Goal: Task Accomplishment & Management: Manage account settings

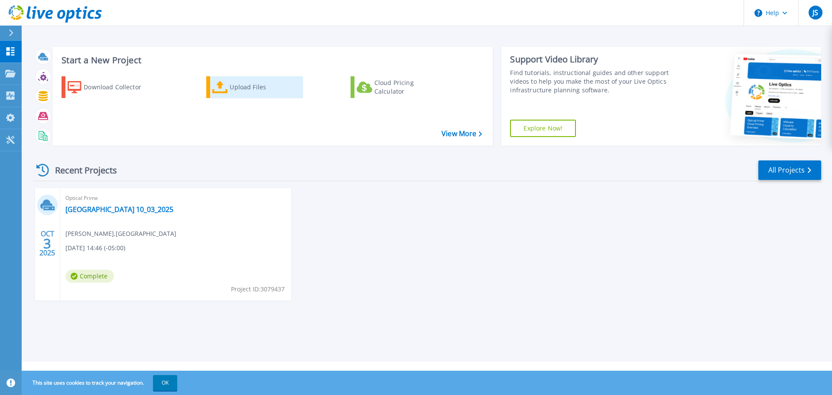
click at [229, 93] on link "Upload Files" at bounding box center [254, 87] width 97 height 22
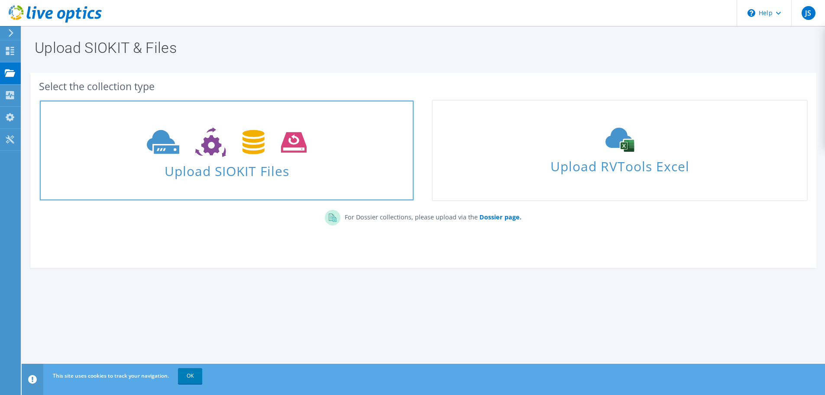
click at [203, 178] on span "Upload SIOKIT Files" at bounding box center [227, 168] width 374 height 19
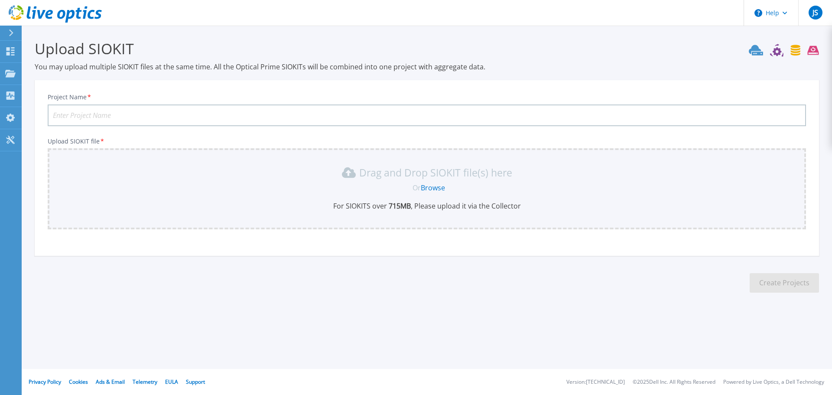
click at [101, 115] on input "Project Name *" at bounding box center [427, 115] width 758 height 22
click at [233, 116] on input "DeSoto Parish Schools 10-03-2025 to 10-10-2025" at bounding box center [427, 115] width 758 height 22
click at [232, 115] on input "DeSoto Parish Schools 10-03-2025 to 10-10-2025 - 168 hour scan" at bounding box center [427, 115] width 758 height 22
click at [252, 116] on input "DeSoto Parish Schools 10-03-2025 to 10-10-2025 - 168 Hour scan" at bounding box center [427, 115] width 758 height 22
click at [246, 114] on input "DeSoto Parish Schools 10-03-2025 to 10-10-2025 - 168 Hour Scan" at bounding box center [427, 115] width 758 height 22
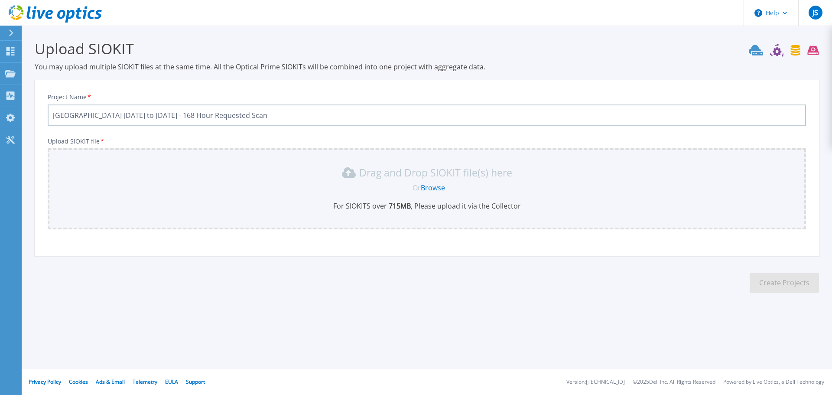
click at [330, 113] on input "[GEOGRAPHIC_DATA] [DATE] to [DATE] - 168 Hour Requested Scan" at bounding box center [427, 115] width 758 height 22
drag, startPoint x: 367, startPoint y: 116, endPoint x: -6, endPoint y: 89, distance: 373.9
click at [0, 89] on html "Help JS End User Jed Smith jed.smith@desotopsb.com DESOTO PARISH SCHOOL DISTRIC…" at bounding box center [416, 197] width 832 height 395
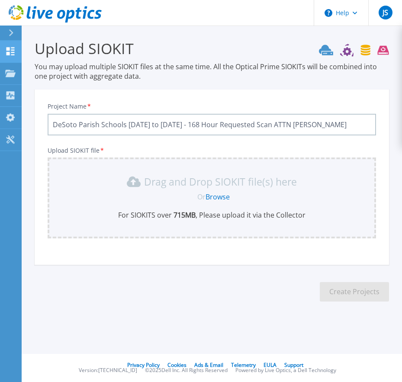
type input "DeSoto Parish Schools [DATE] to [DATE] - 168 Hour Requested Scan ATTN [PERSON_N…"
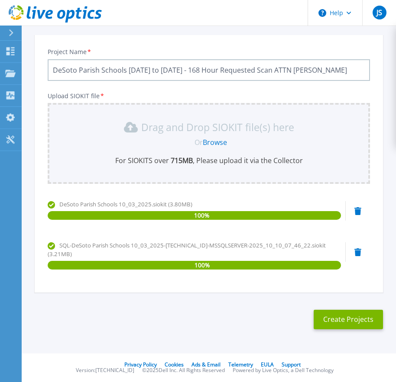
scroll to position [0, 11]
drag, startPoint x: 52, startPoint y: 71, endPoint x: 575, endPoint y: 63, distance: 523.2
click at [396, 63] on html "Help JS End User Jed Smith jed.smith@desotopsb.com DESOTO PARISH SCHOOL DISTRIC…" at bounding box center [198, 136] width 396 height 382
click at [342, 319] on button "Create Projects" at bounding box center [348, 319] width 69 height 19
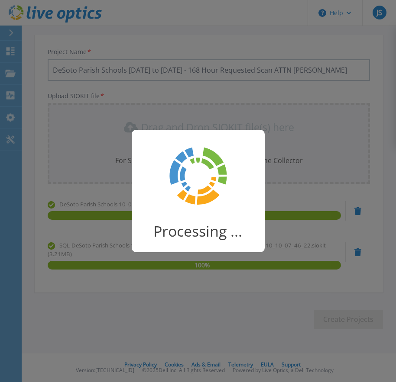
scroll to position [29, 0]
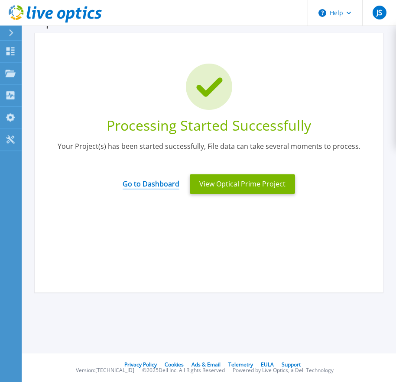
click at [152, 187] on link "Go to Dashboard" at bounding box center [151, 181] width 57 height 17
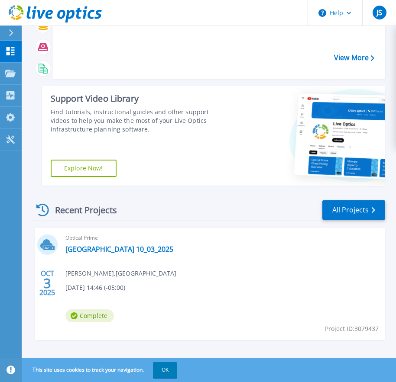
scroll to position [87, 0]
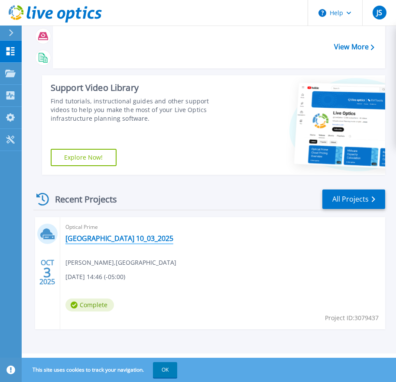
click at [126, 235] on link "[GEOGRAPHIC_DATA] 10_03_2025" at bounding box center [119, 238] width 108 height 9
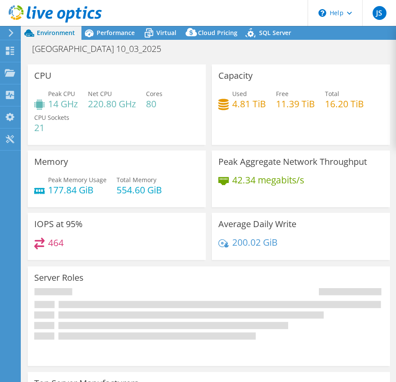
select select "USD"
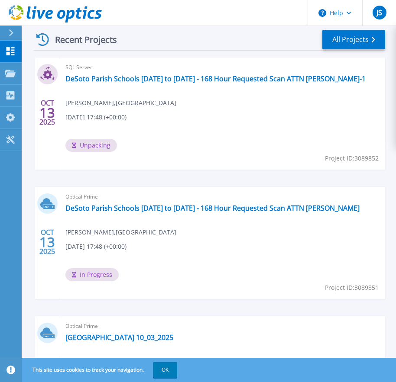
scroll to position [259, 0]
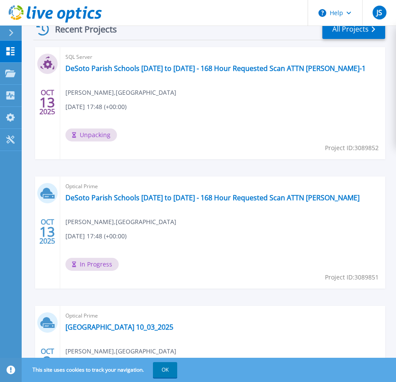
scroll to position [346, 0]
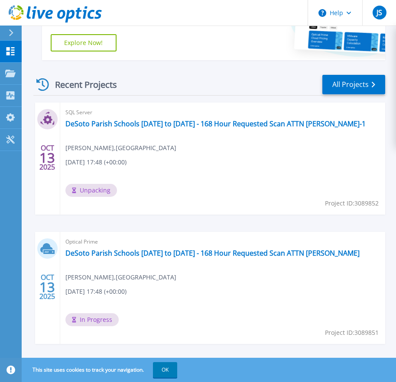
scroll to position [217, 0]
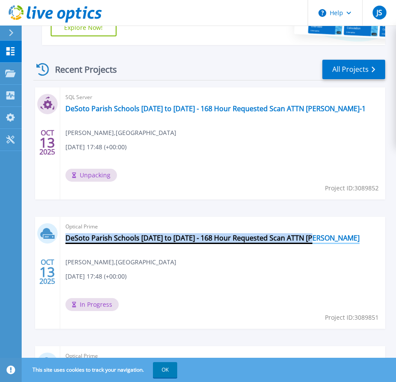
drag, startPoint x: 64, startPoint y: 237, endPoint x: 311, endPoint y: 239, distance: 246.4
click at [311, 239] on div "Optical Prime DeSoto Parish Schools 10-03-2025 to 10-10-2025 - 168 Hour Request…" at bounding box center [222, 273] width 325 height 112
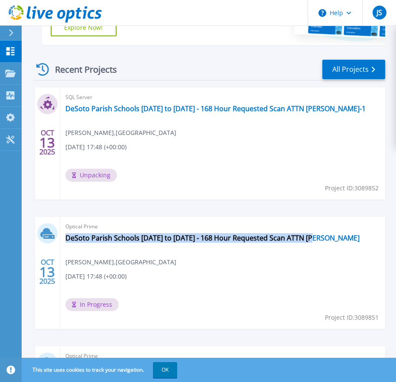
copy link "DeSoto Parish Schools 10-03-2025 to 10-10-2025 - 168 Hour Requested Scan"
drag, startPoint x: 381, startPoint y: 189, endPoint x: 329, endPoint y: 189, distance: 51.5
click at [334, 186] on div "SQL Server DeSoto Parish Schools 10-03-2025 to 10-10-2025 - 168 Hour Requested …" at bounding box center [222, 143] width 325 height 112
click at [317, 191] on div "SQL Server DeSoto Parish Schools 10-03-2025 to 10-10-2025 - 168 Hour Requested …" at bounding box center [222, 143] width 325 height 112
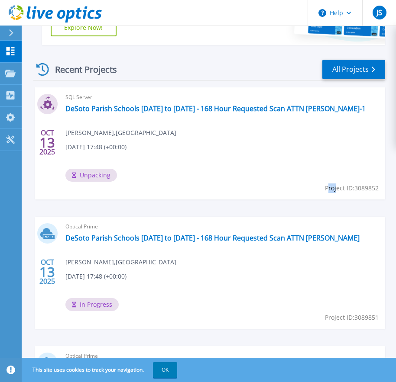
drag, startPoint x: 326, startPoint y: 191, endPoint x: 336, endPoint y: 191, distance: 10.0
click at [336, 191] on span "Project ID: 3089852" at bounding box center [352, 189] width 54 height 10
click at [325, 190] on span "Project ID: 3089852" at bounding box center [352, 189] width 54 height 10
drag, startPoint x: 324, startPoint y: 190, endPoint x: 370, endPoint y: 190, distance: 46.3
click at [370, 190] on span "Project ID: 3089852" at bounding box center [352, 189] width 54 height 10
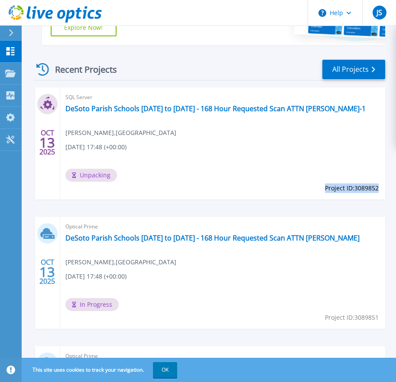
copy span "Project ID: 3089852"
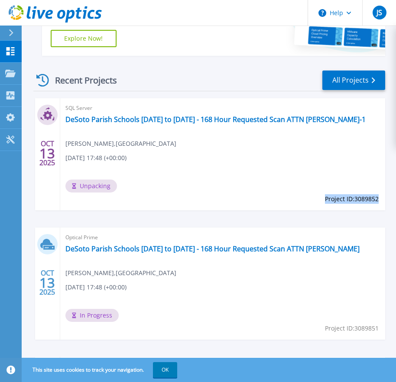
scroll to position [260, 0]
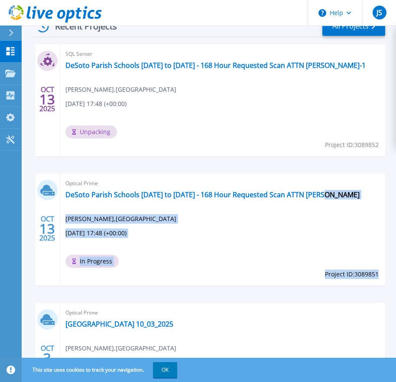
drag, startPoint x: 322, startPoint y: 276, endPoint x: 377, endPoint y: 277, distance: 55.4
click at [377, 277] on div "Optical Prime DeSoto Parish Schools 10-03-2025 to 10-10-2025 - 168 Hour Request…" at bounding box center [222, 230] width 325 height 112
click at [375, 285] on div "Optical Prime DeSoto Parish Schools 10-03-2025 to 10-10-2025 - 168 Hour Request…" at bounding box center [222, 230] width 325 height 112
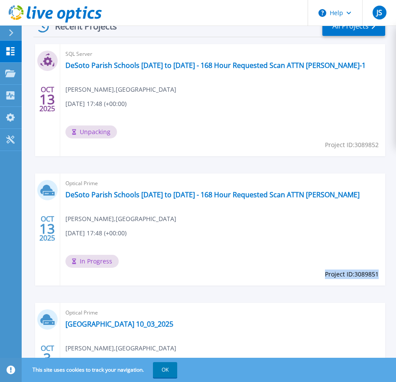
drag, startPoint x: 378, startPoint y: 275, endPoint x: 324, endPoint y: 277, distance: 54.2
click at [325, 277] on span "Project ID: 3089851" at bounding box center [352, 275] width 54 height 10
copy span "Project ID: 3089851"
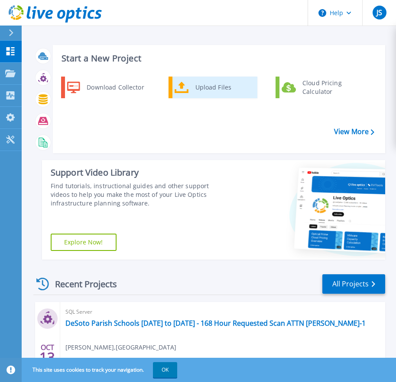
scroll to position [0, 0]
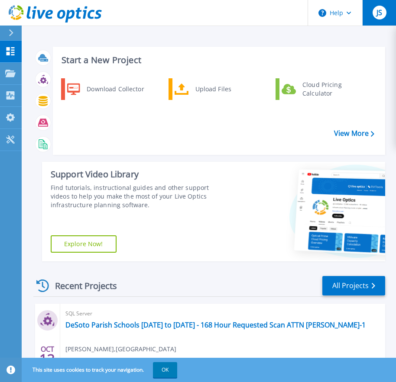
click at [379, 13] on span "JS" at bounding box center [379, 12] width 6 height 7
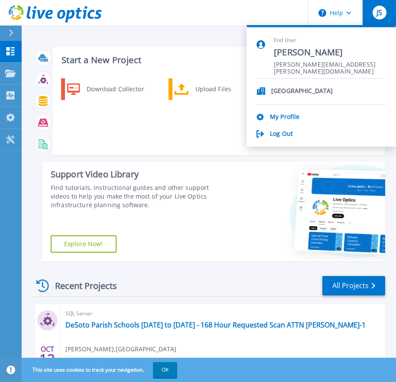
click at [333, 92] on p "[GEOGRAPHIC_DATA]" at bounding box center [301, 91] width 61 height 8
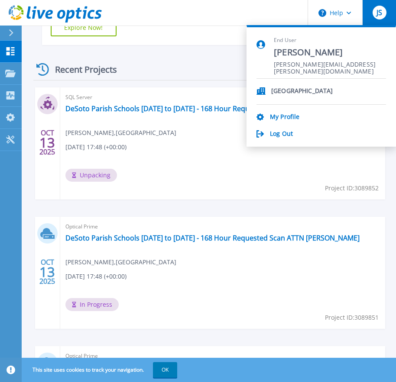
scroll to position [346, 0]
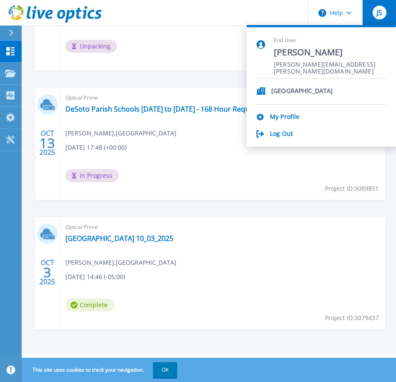
click at [48, 244] on div at bounding box center [47, 234] width 20 height 20
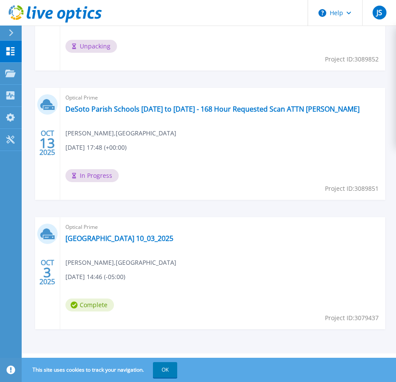
click at [197, 241] on div "Optical Prime DeSoto Parish Schools 10_03_2025 Jed Smith , DESOTO PARISH SCHOOL…" at bounding box center [222, 273] width 325 height 112
click at [146, 238] on link "DeSoto Parish Schools 10_03_2025" at bounding box center [119, 238] width 108 height 9
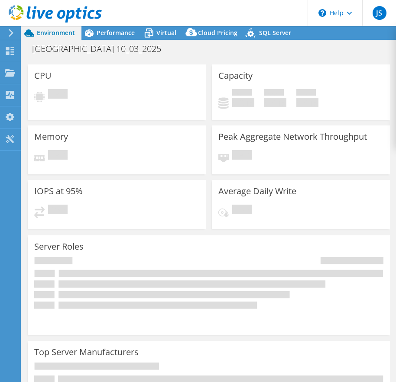
select select "USD"
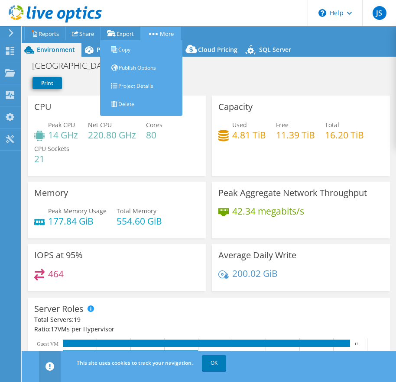
click at [161, 28] on link "More" at bounding box center [160, 33] width 40 height 13
click at [137, 107] on link "Delete" at bounding box center [143, 104] width 78 height 18
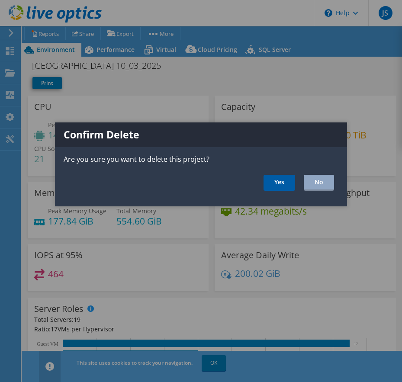
click at [280, 187] on link "Yes" at bounding box center [280, 183] width 32 height 16
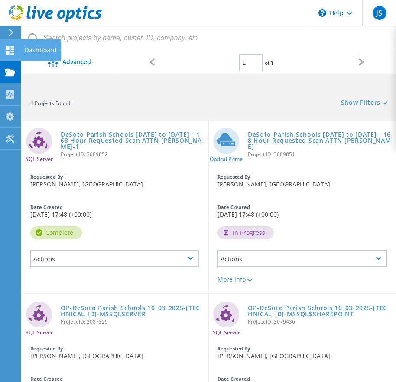
click at [13, 52] on use at bounding box center [10, 50] width 8 height 8
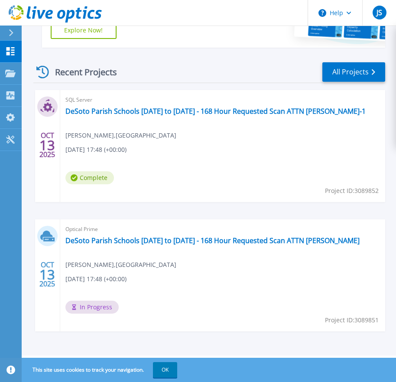
scroll to position [216, 0]
